Goal: Task Accomplishment & Management: Use online tool/utility

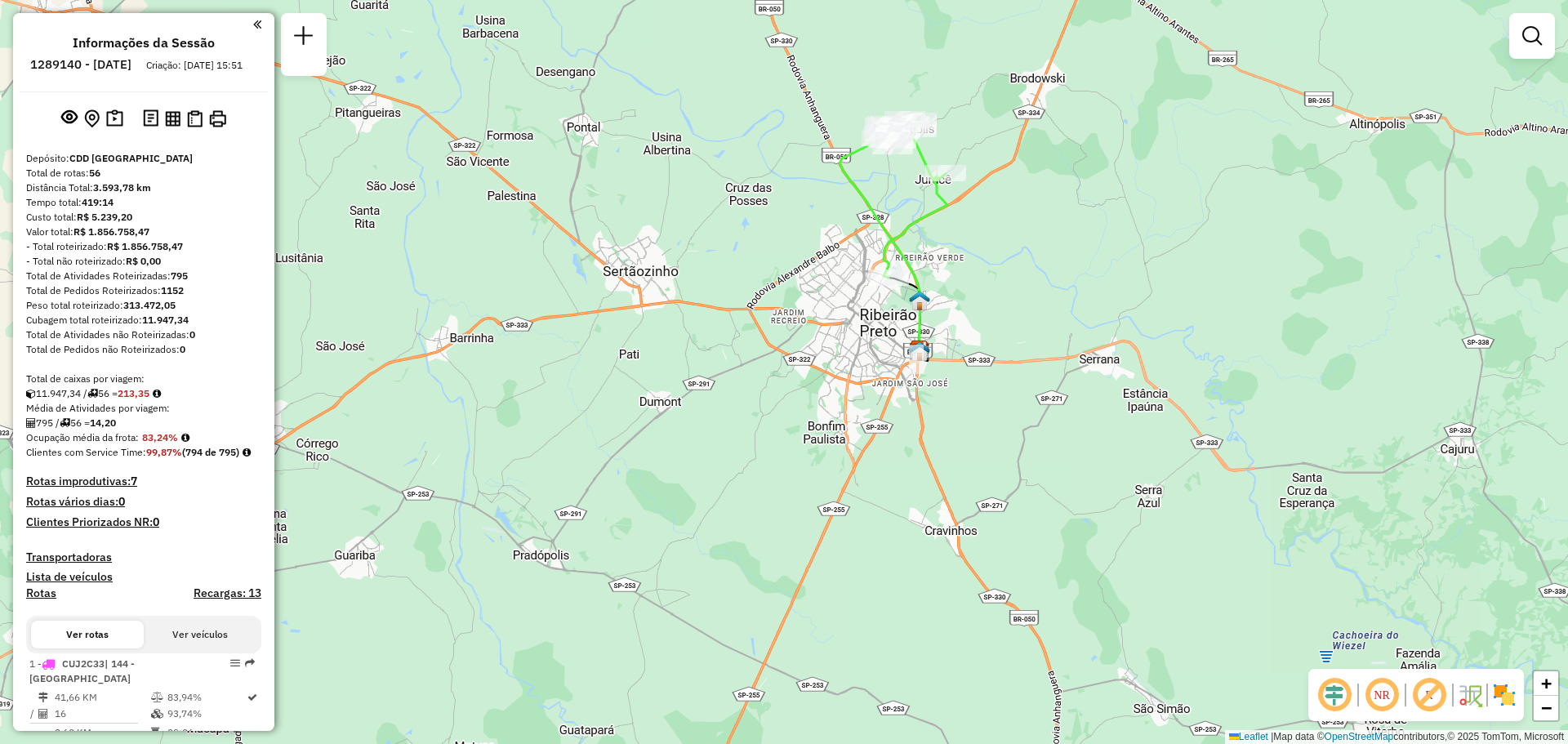
scroll to position [2726, 0]
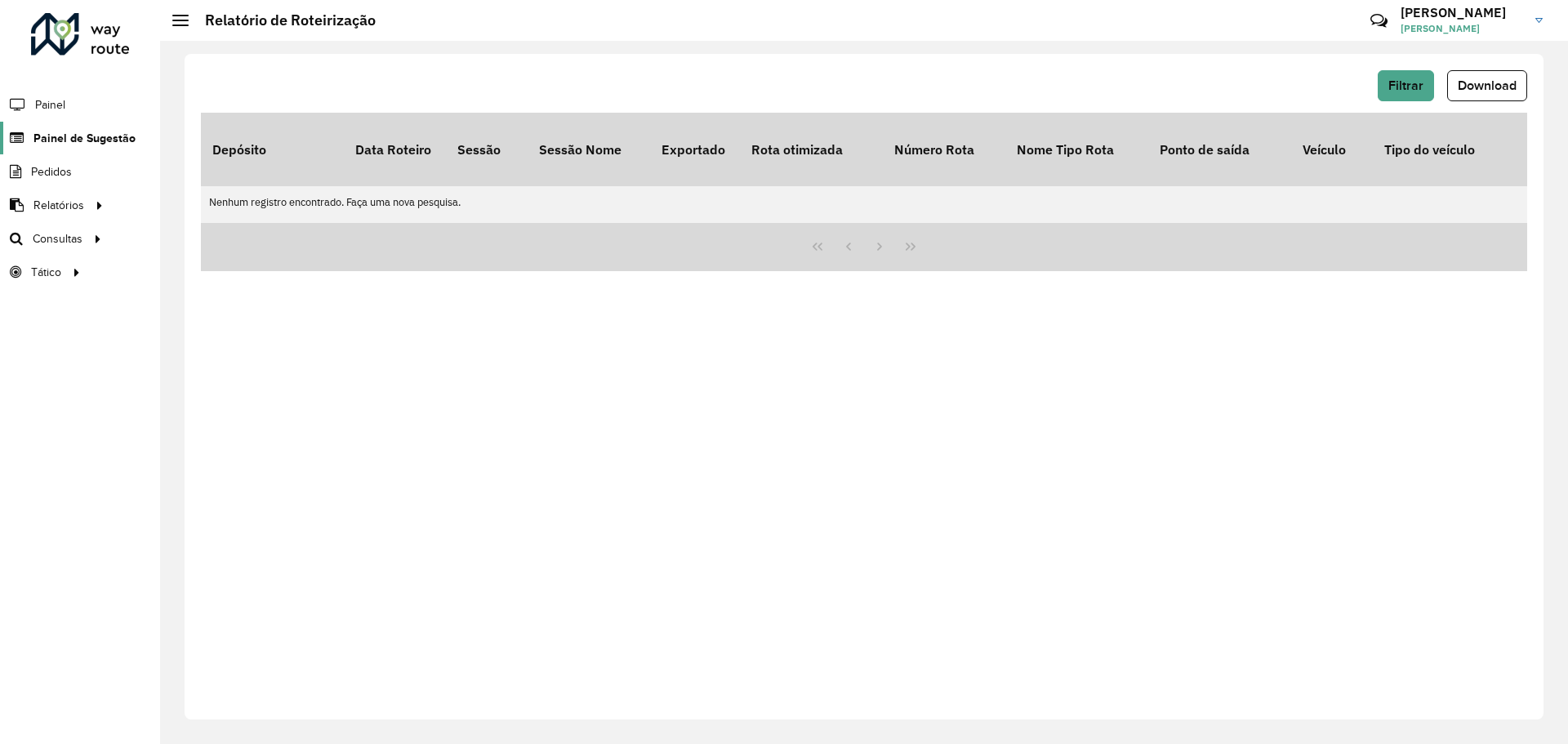
click at [76, 139] on span "Painel de Sugestão" at bounding box center [84, 138] width 102 height 17
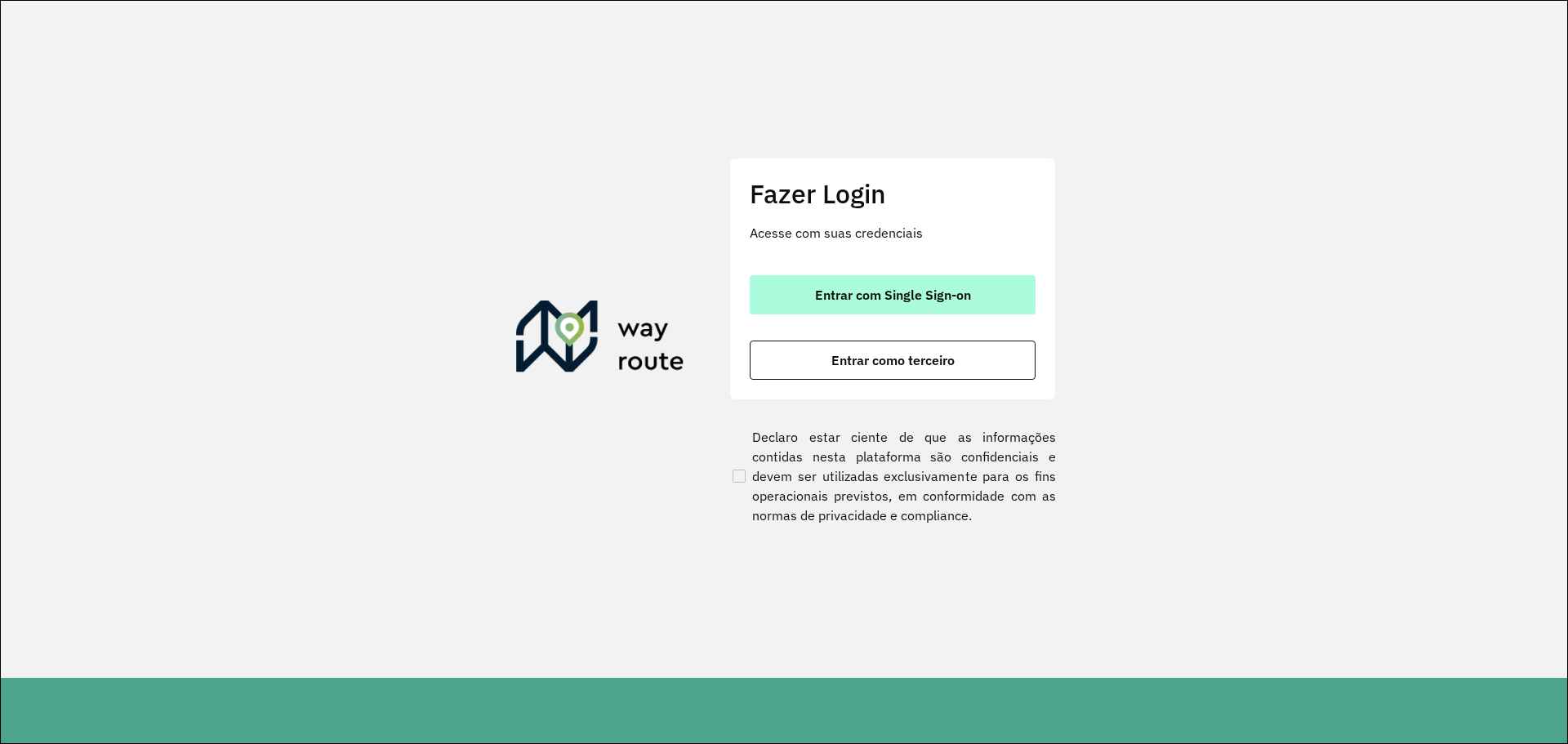
click at [866, 298] on span "Entrar com Single Sign-on" at bounding box center [893, 294] width 156 height 13
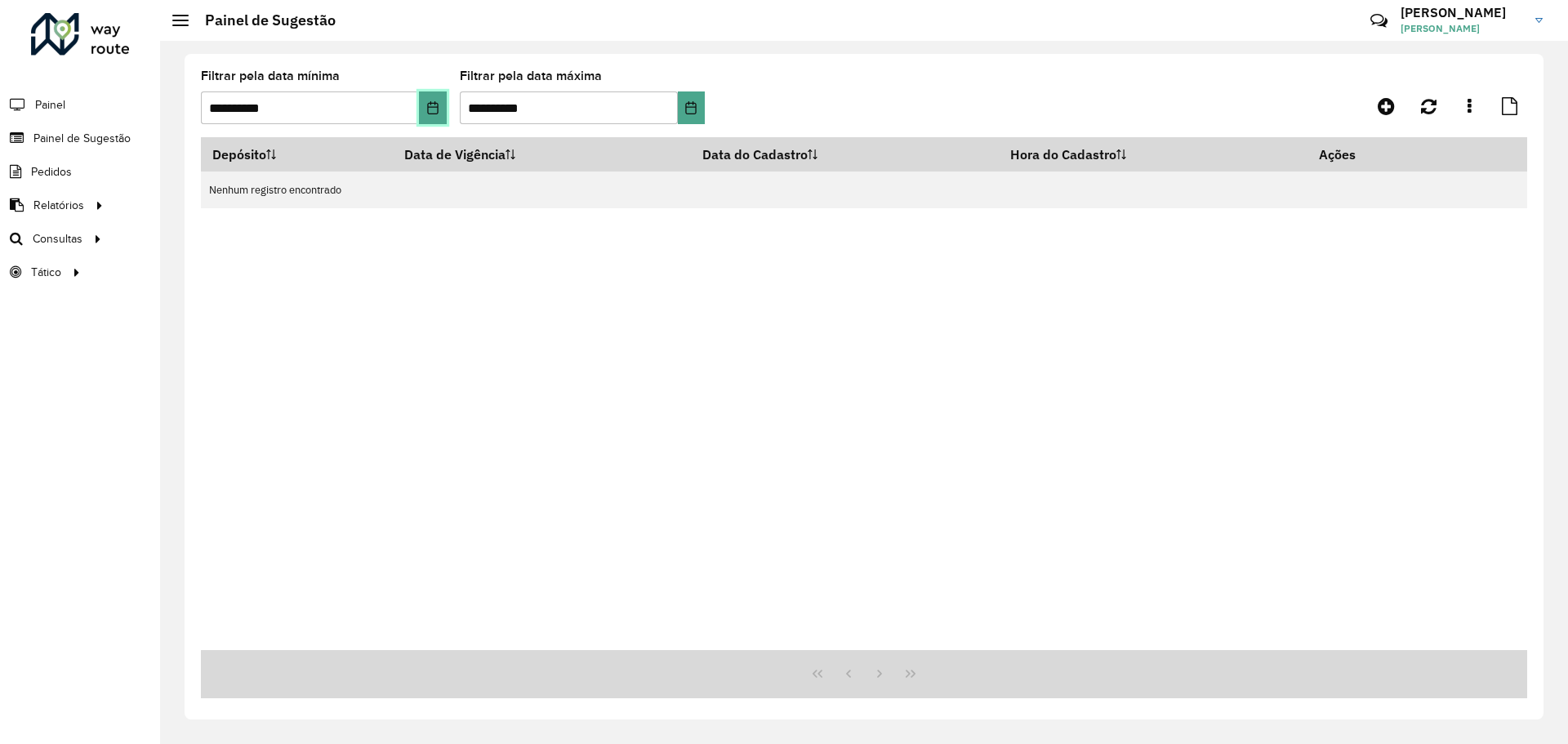
click at [432, 105] on icon "Choose Date" at bounding box center [432, 107] width 13 height 13
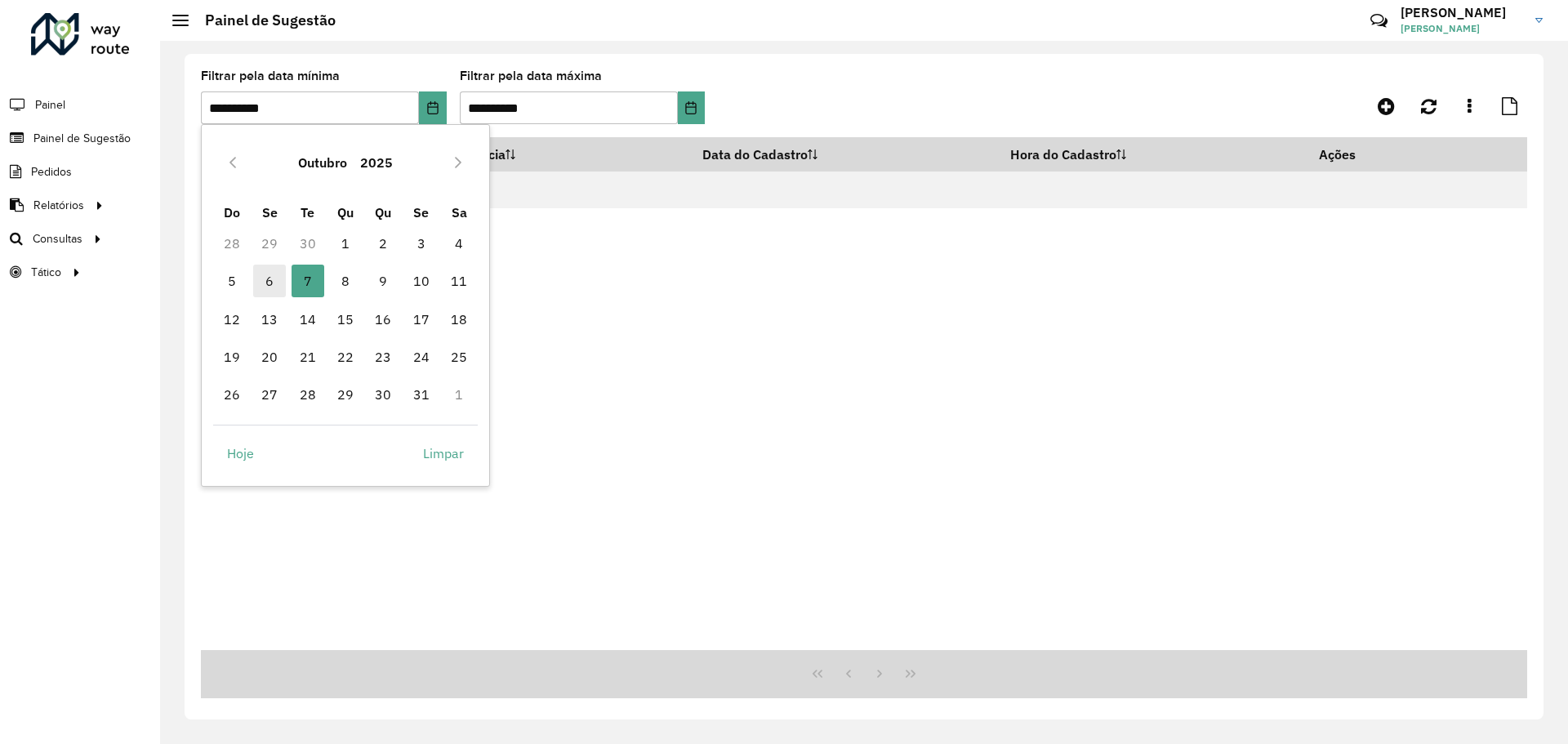
click at [273, 281] on span "6" at bounding box center [270, 281] width 33 height 33
type input "**********"
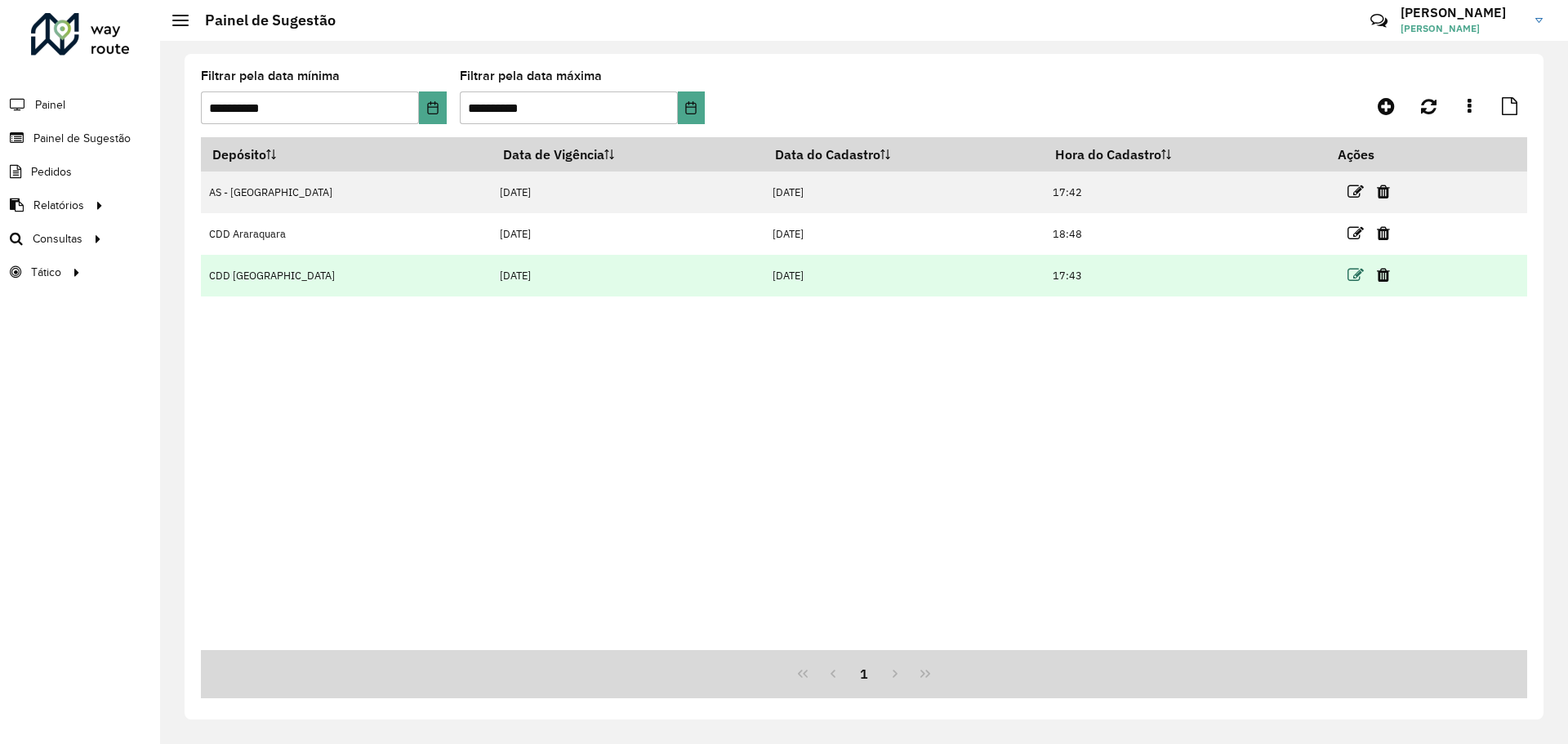
click at [1348, 276] on icon at bounding box center [1356, 275] width 16 height 16
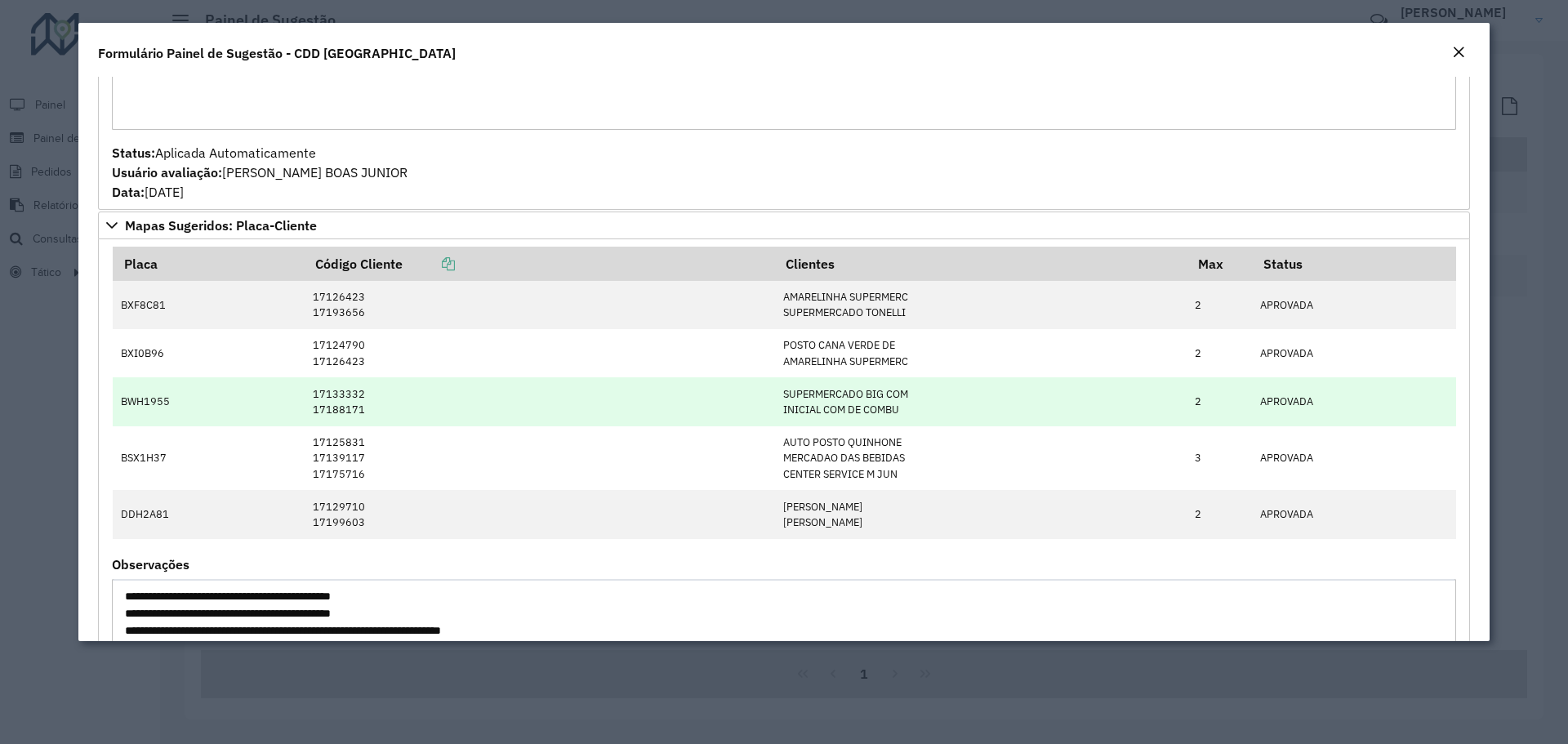
scroll to position [327, 0]
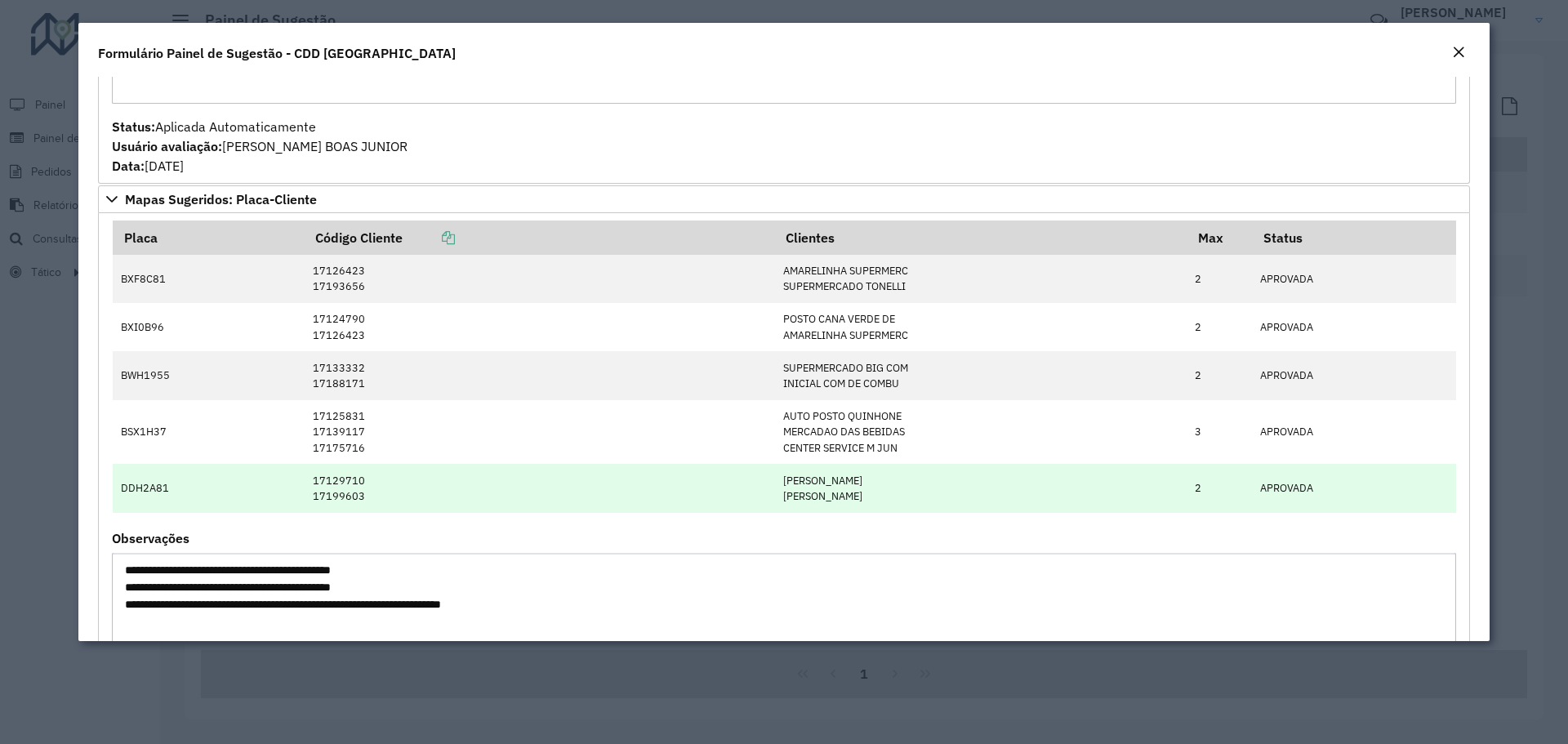
drag, startPoint x: 917, startPoint y: 492, endPoint x: 749, endPoint y: 480, distance: 168.4
click at [749, 480] on tr "DDH2A81 17129710 17199603 RENATA TAKAHASHI NAK ADRIANA DOS SANTOS S 2 APROVADA" at bounding box center [784, 488] width 1344 height 48
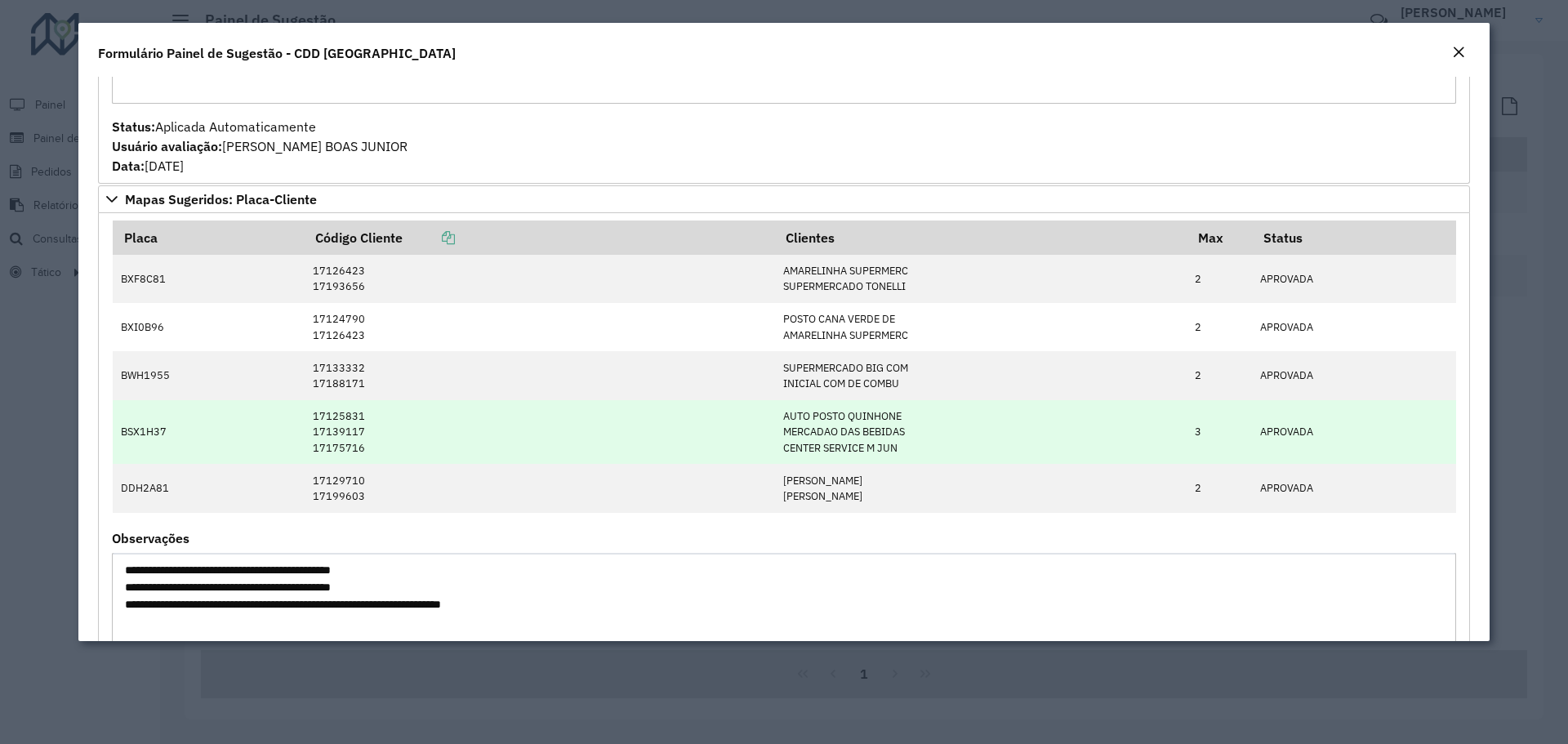
click at [493, 448] on td "17125831 17139117 17175716" at bounding box center [540, 432] width 471 height 64
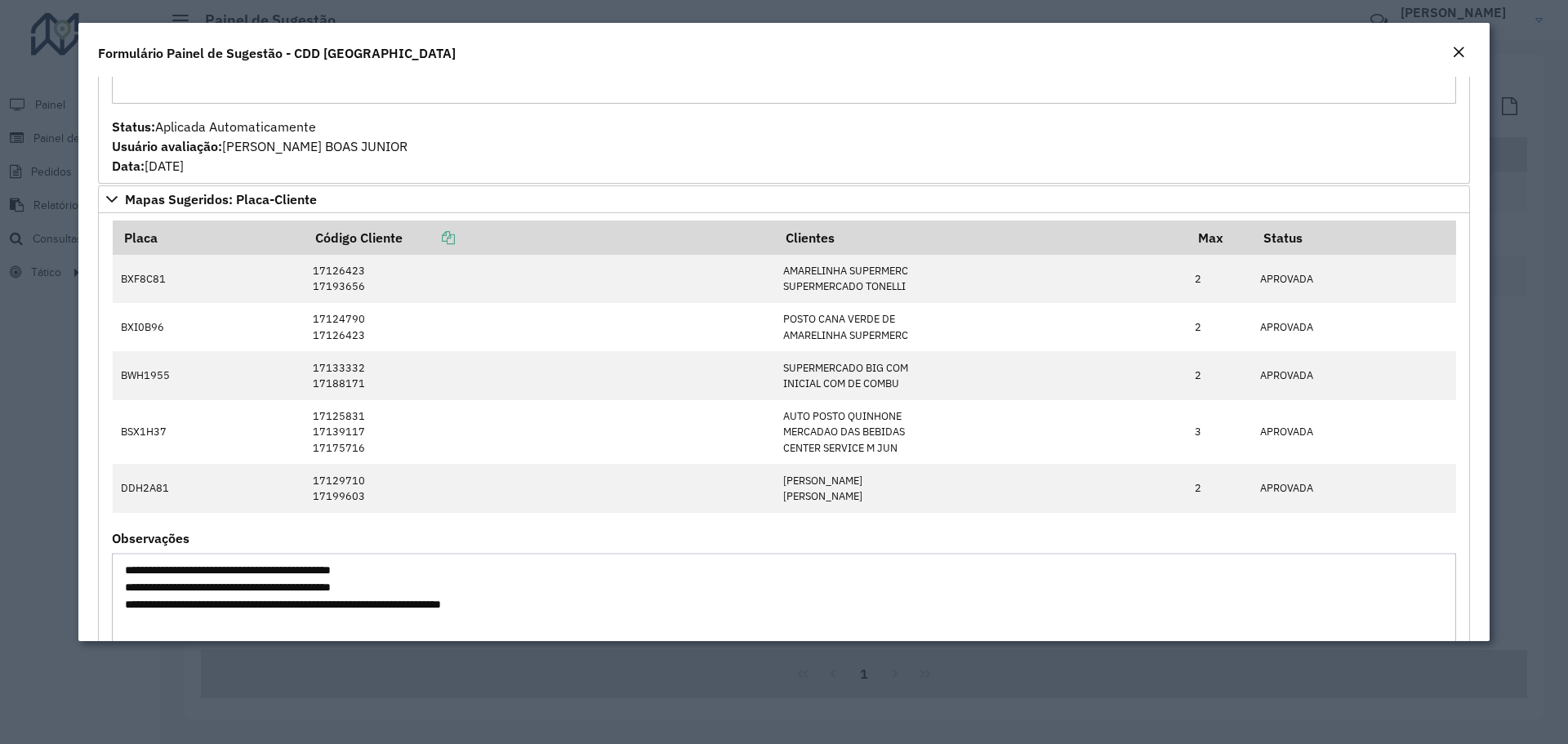
click at [703, 694] on modal-container "**********" at bounding box center [784, 372] width 1568 height 744
click at [1463, 48] on button "Close" at bounding box center [1458, 53] width 23 height 21
